Goal: Use online tool/utility

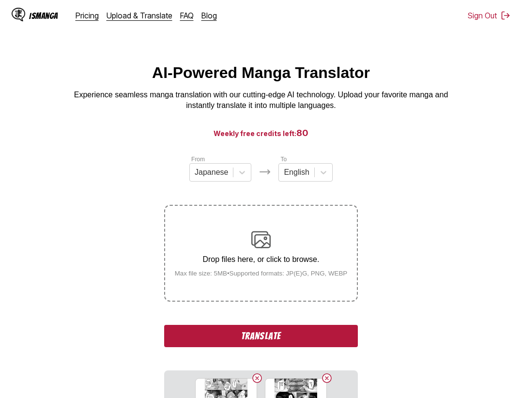
click at [296, 334] on button "Translate" at bounding box center [261, 336] width 194 height 22
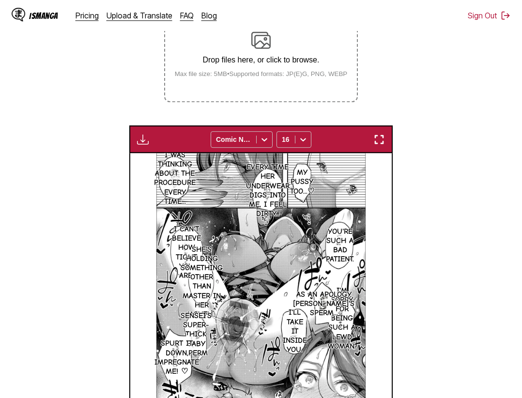
scroll to position [51, 0]
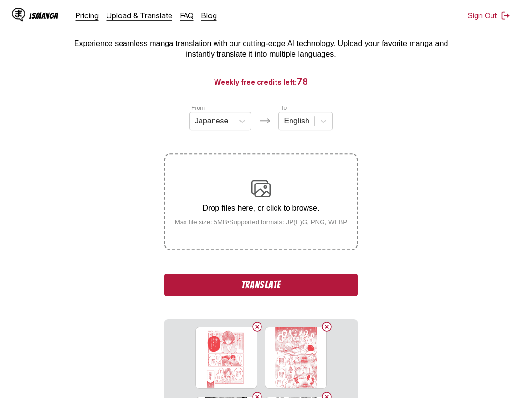
click at [315, 280] on button "Translate" at bounding box center [261, 285] width 194 height 22
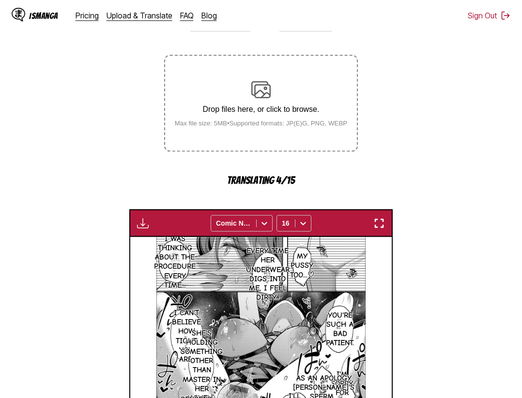
scroll to position [101, 0]
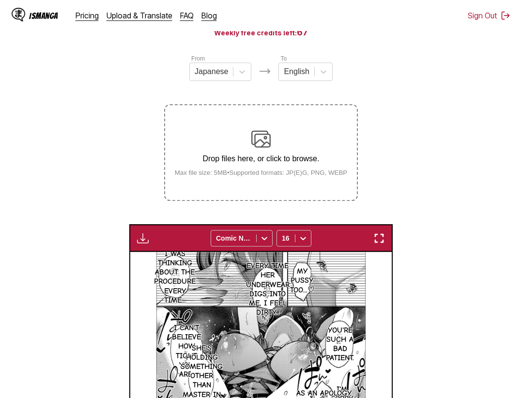
click at [383, 237] on img "button" at bounding box center [379, 238] width 12 height 12
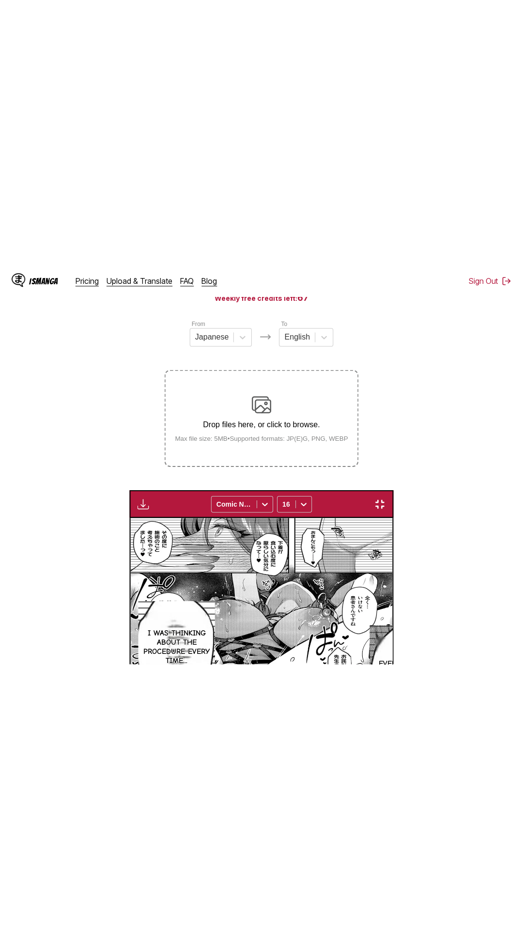
scroll to position [61, 0]
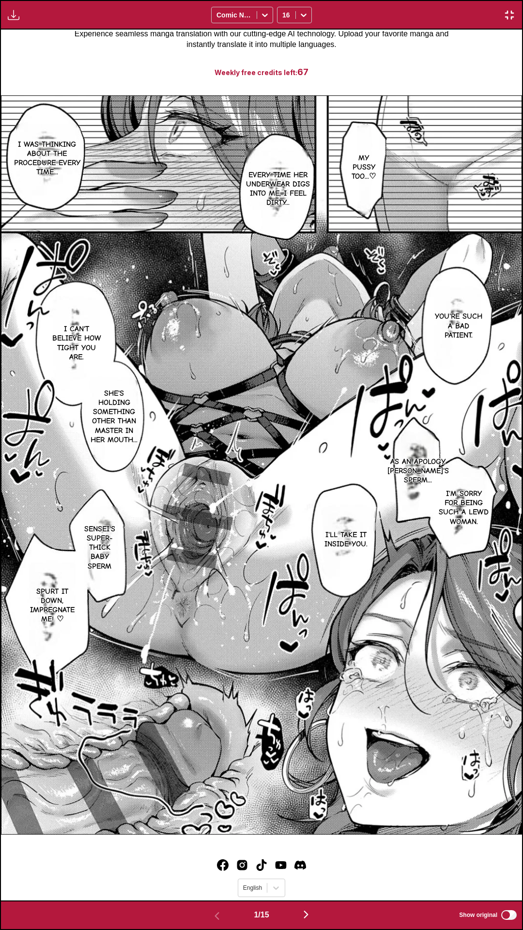
click at [380, 0] on div "Download Panel Download All Comic Neue 16" at bounding box center [261, 15] width 523 height 30
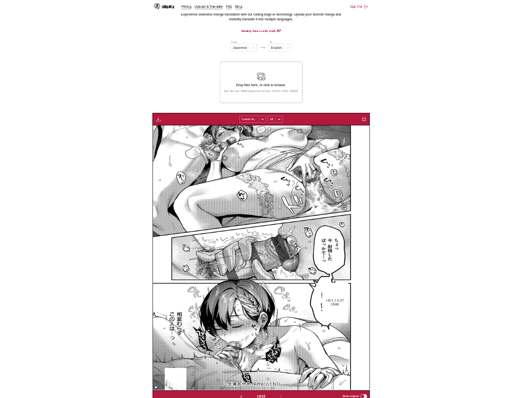
scroll to position [0, 3664]
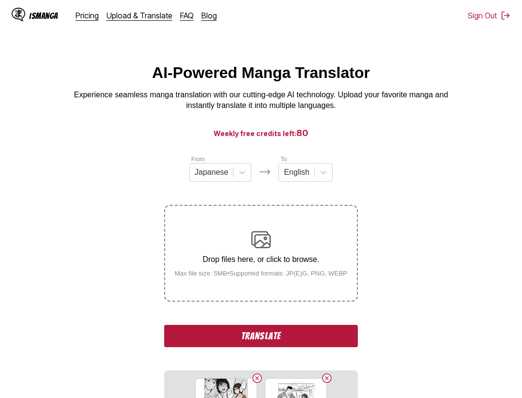
click at [282, 337] on button "Translate" at bounding box center [261, 336] width 194 height 22
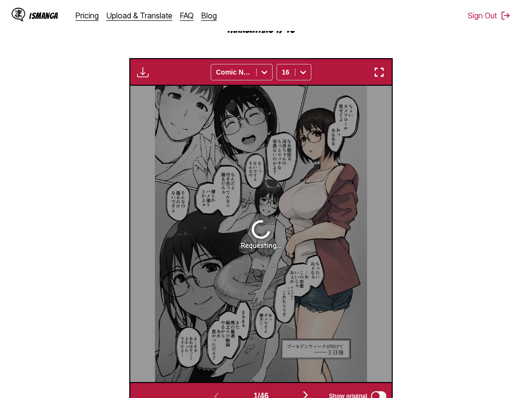
scroll to position [202, 0]
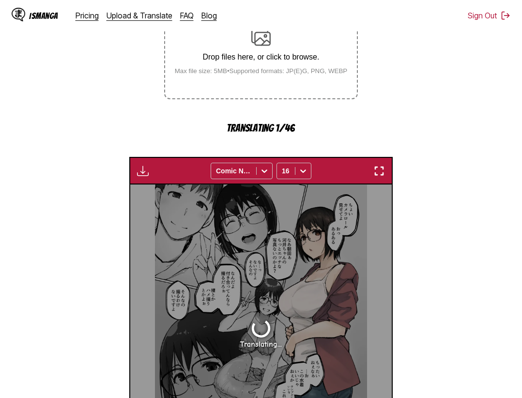
click at [494, 131] on section "From Japanese To English Drop files here, or click to browse. Max file size: 5M…" at bounding box center [261, 230] width 507 height 556
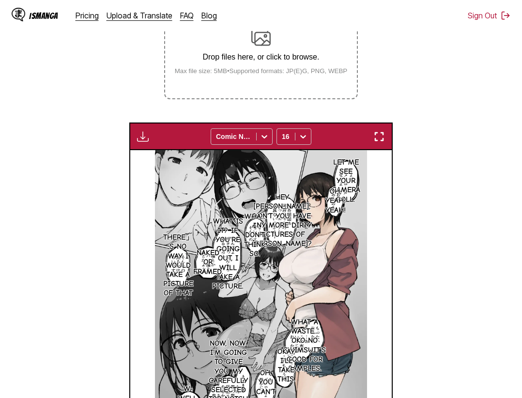
scroll to position [0, 0]
